Goal: Navigation & Orientation: Find specific page/section

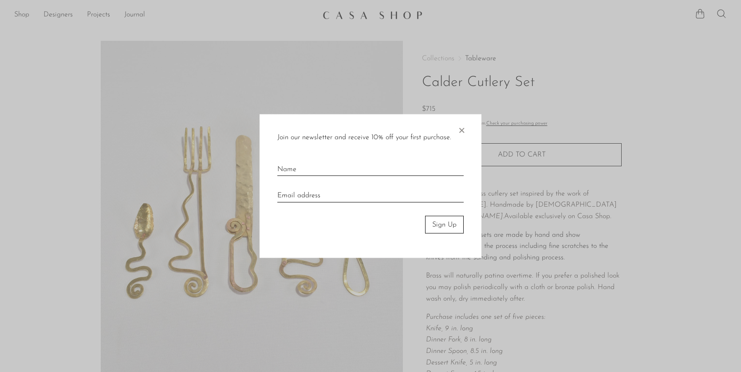
click at [462, 130] on span "×" at bounding box center [461, 128] width 9 height 28
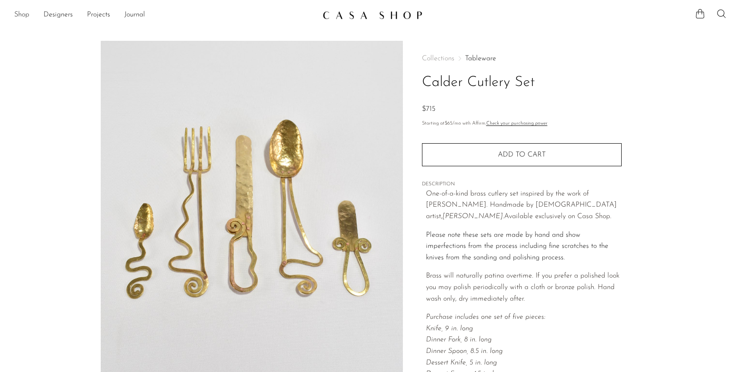
click at [24, 16] on link "Shop" at bounding box center [21, 15] width 15 height 12
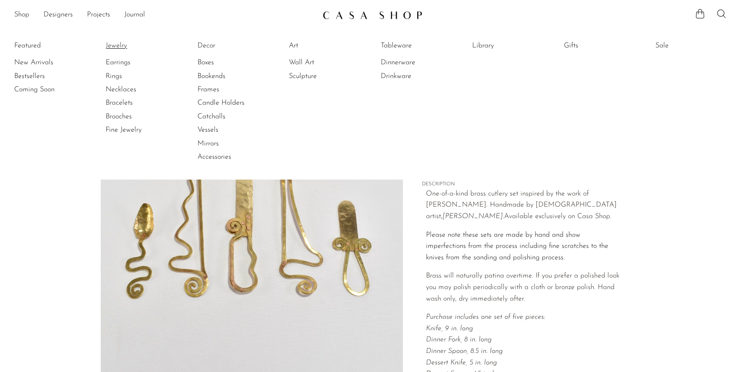
click at [119, 48] on link "Jewelry" at bounding box center [139, 46] width 67 height 10
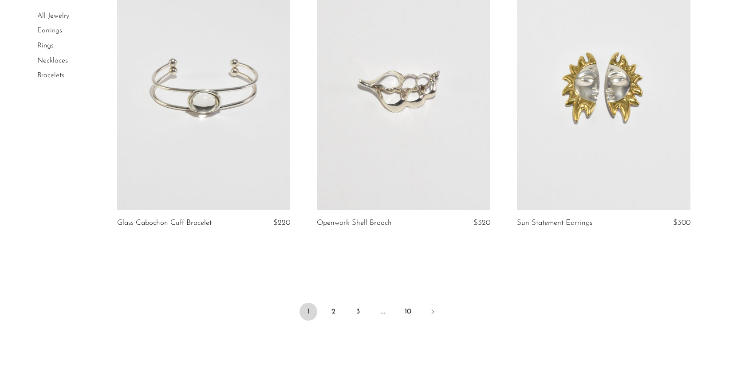
scroll to position [3225, 0]
click at [49, 32] on link "Earrings" at bounding box center [49, 31] width 25 height 7
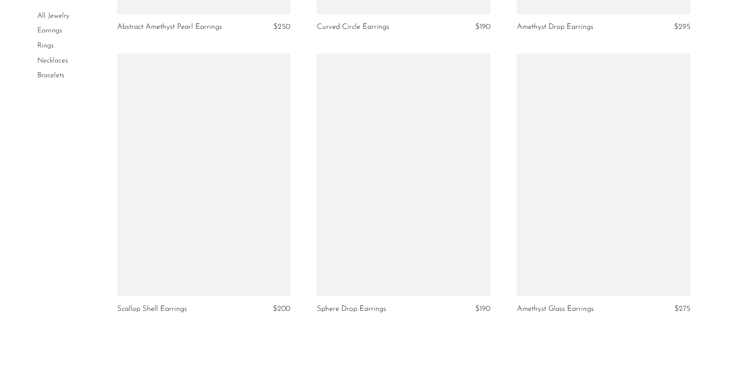
scroll to position [3302, 0]
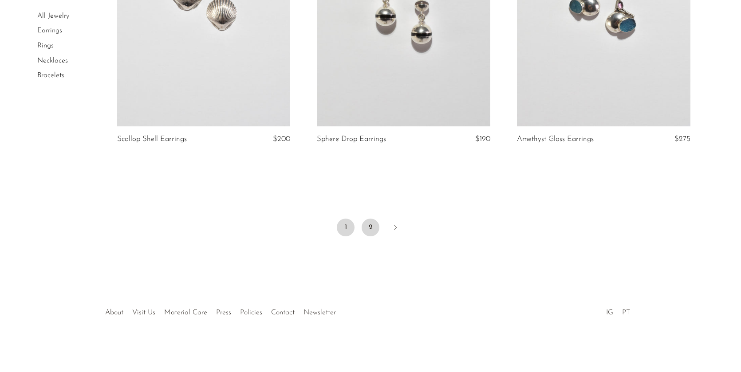
click at [371, 228] on link "2" at bounding box center [371, 228] width 18 height 18
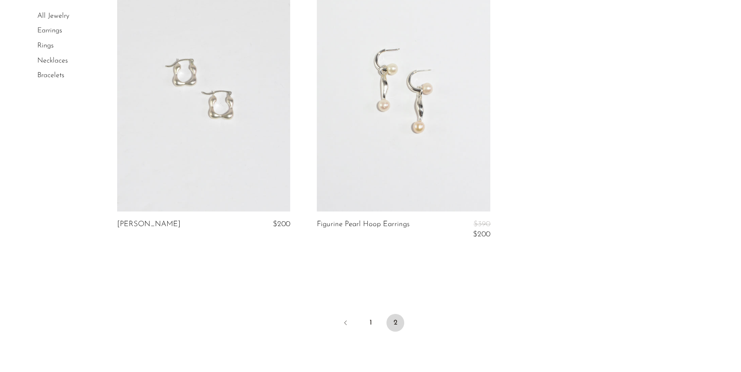
scroll to position [2718, 0]
